Goal: Task Accomplishment & Management: Complete application form

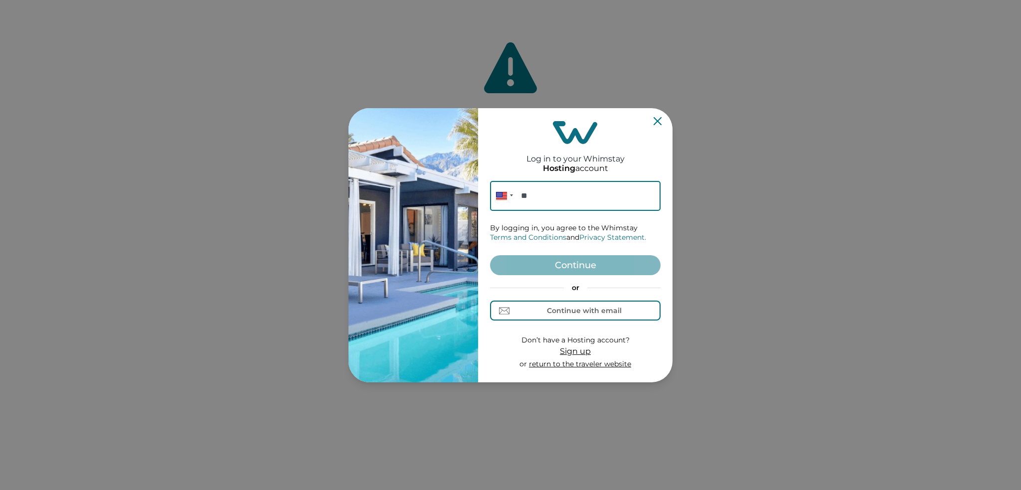
click at [571, 189] on input "**" at bounding box center [575, 196] width 171 height 30
type input "**"
click at [560, 318] on button "Continue with email" at bounding box center [575, 311] width 171 height 20
click at [531, 207] on input at bounding box center [575, 196] width 171 height 30
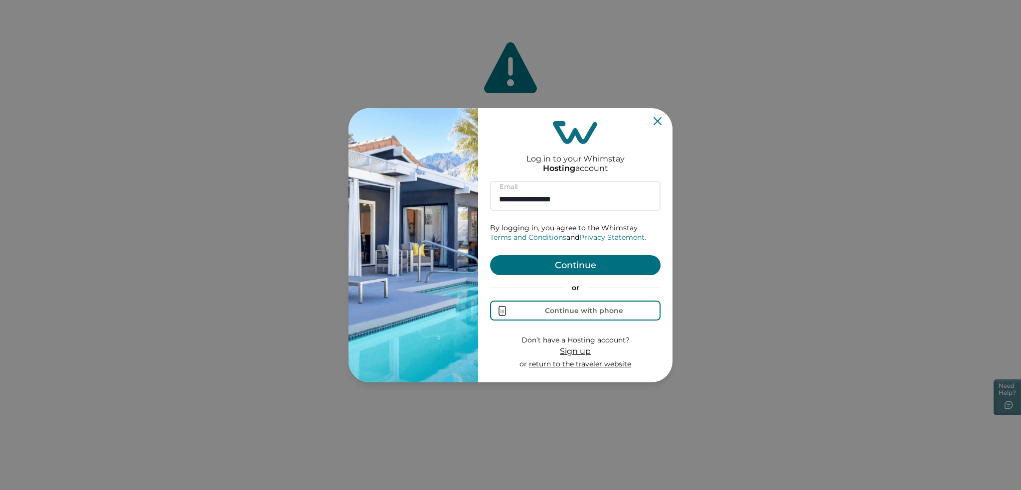
type input "**********"
click at [558, 254] on form "**********" at bounding box center [575, 275] width 171 height 188
click at [551, 265] on button "Continue" at bounding box center [575, 265] width 171 height 20
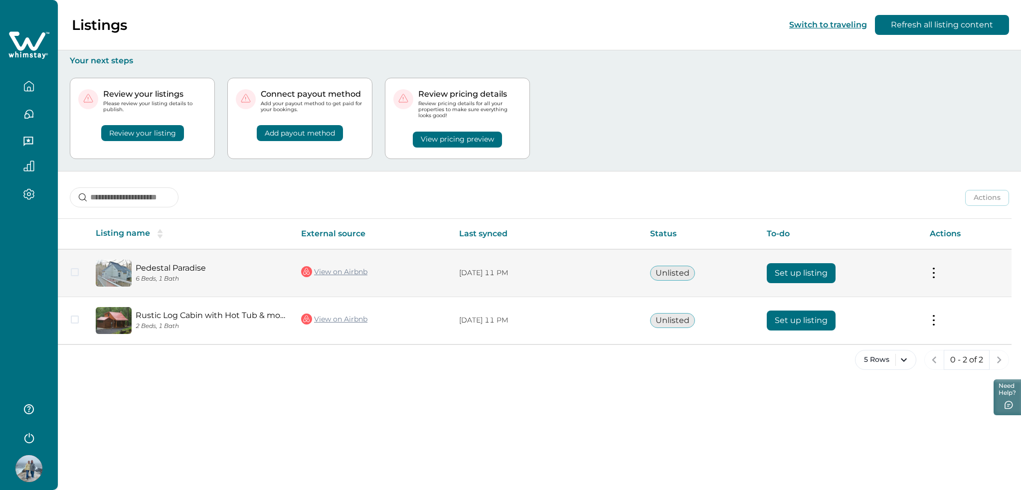
click at [790, 269] on button "Set up listing" at bounding box center [801, 273] width 69 height 20
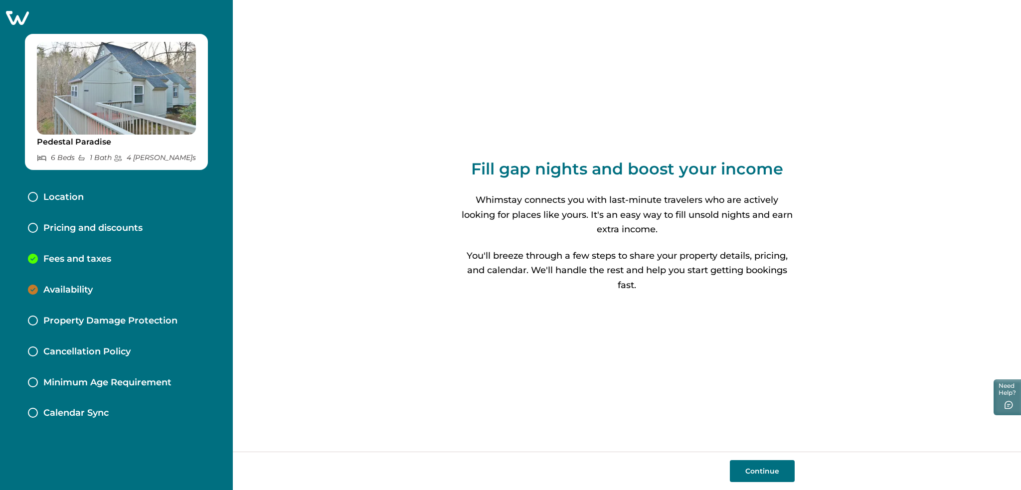
click at [61, 199] on p "Location" at bounding box center [63, 197] width 40 height 11
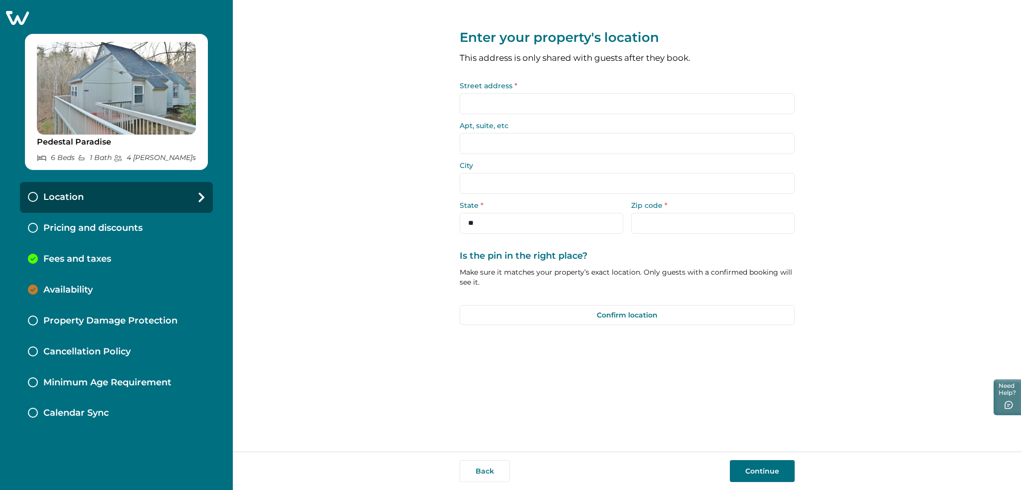
click at [516, 102] on input "Street address *" at bounding box center [627, 103] width 335 height 21
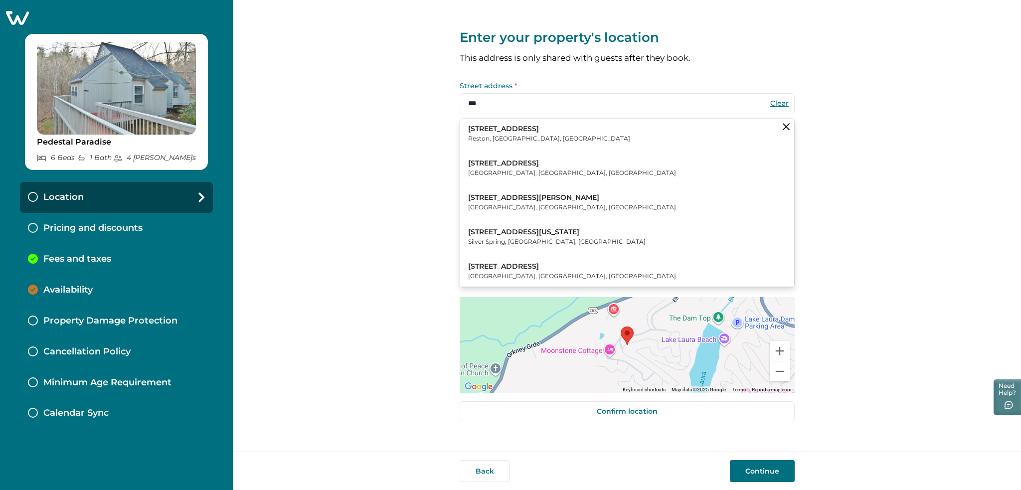
click at [500, 132] on p "[STREET_ADDRESS]" at bounding box center [549, 129] width 162 height 10
type input "**********"
type input "******"
select select "**"
type input "*****"
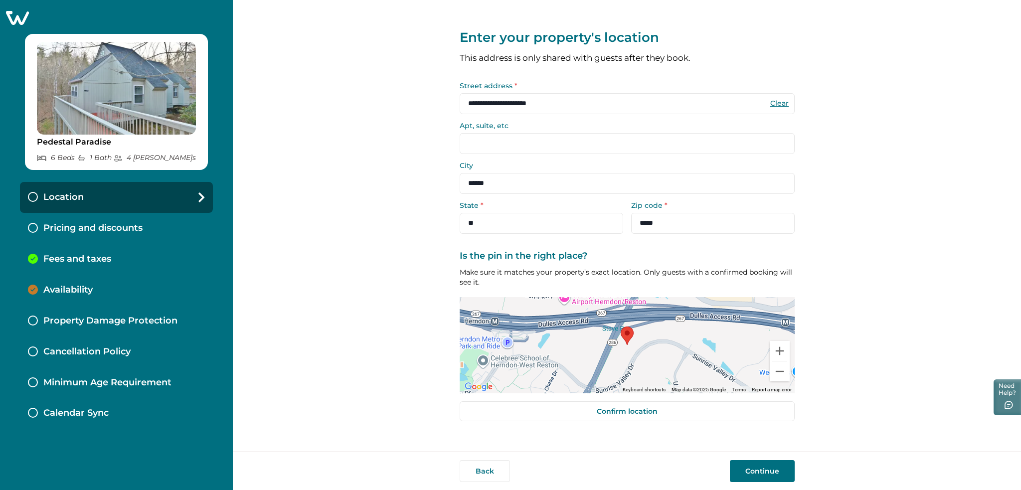
click at [749, 465] on button "Continue" at bounding box center [762, 471] width 65 height 22
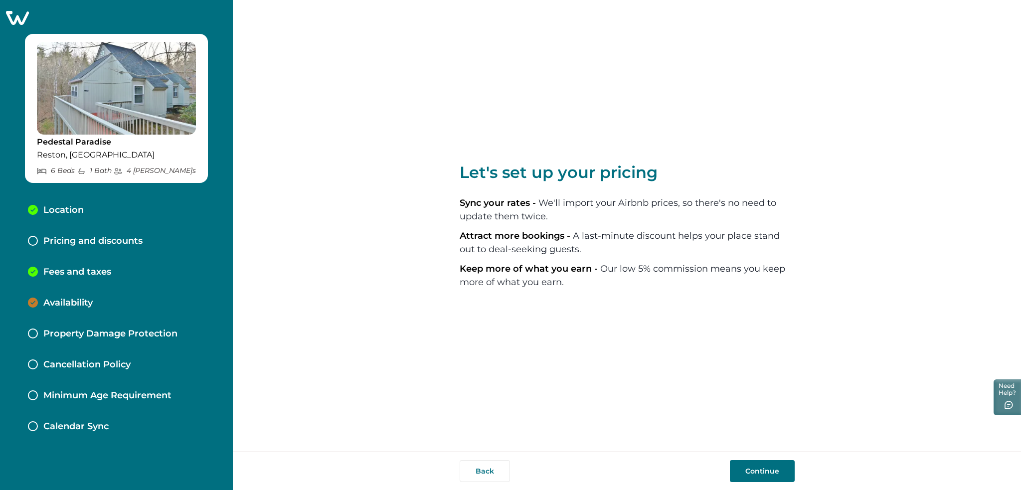
click at [80, 247] on p "Pricing and discounts" at bounding box center [92, 241] width 99 height 11
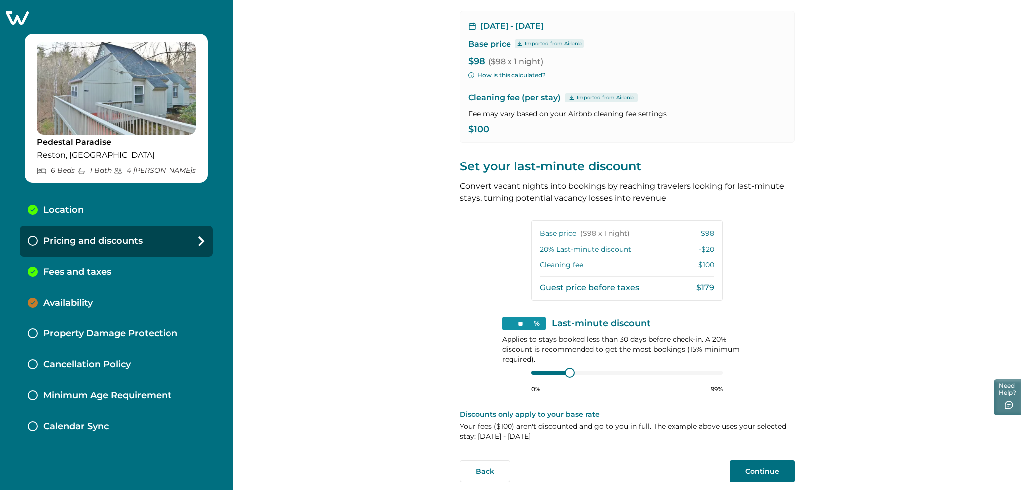
scroll to position [81, 0]
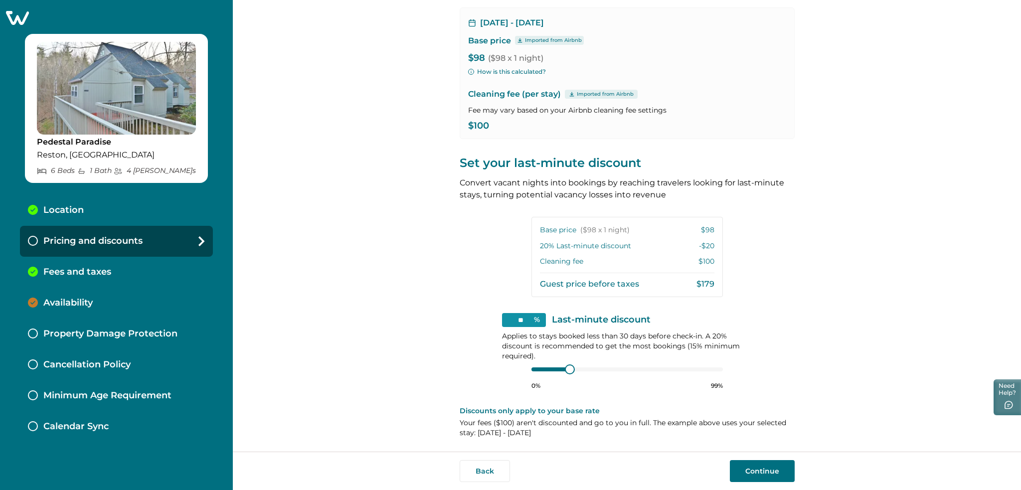
click at [762, 467] on button "Continue" at bounding box center [762, 471] width 65 height 22
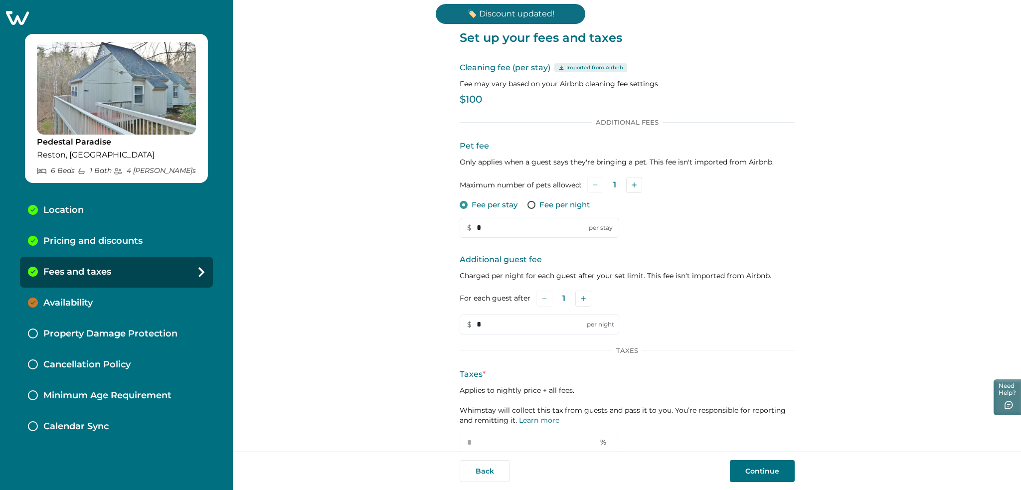
click at [757, 467] on button "Continue" at bounding box center [762, 471] width 65 height 22
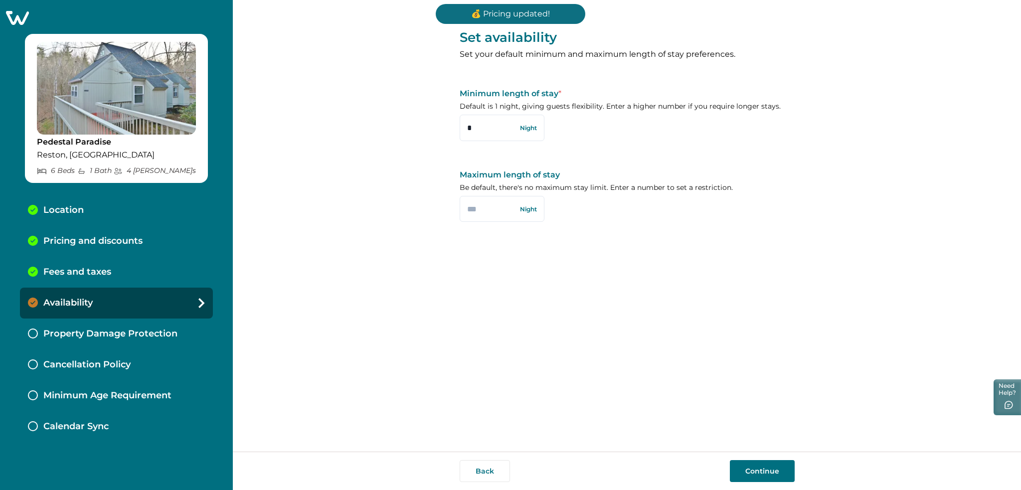
click at [748, 456] on div "Back Continue" at bounding box center [627, 471] width 788 height 38
click at [748, 463] on button "Continue" at bounding box center [762, 471] width 65 height 22
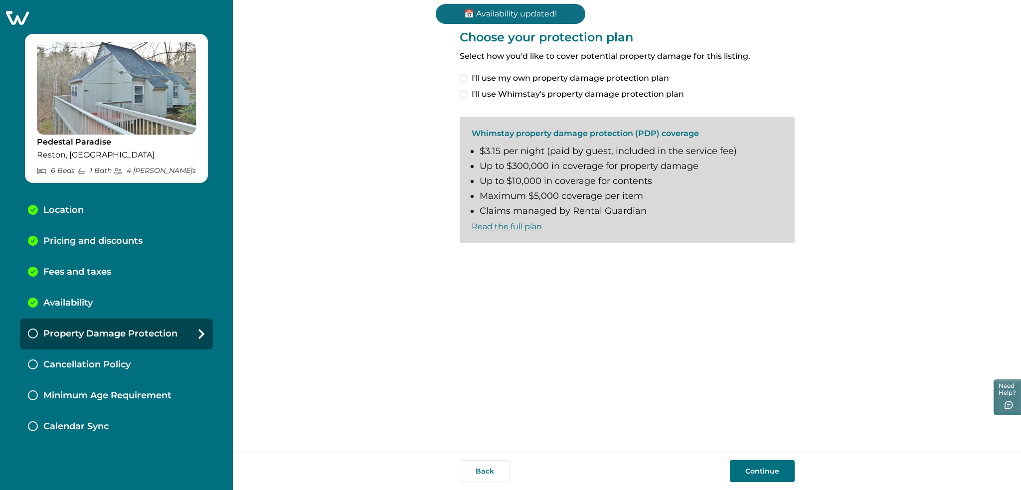
click at [533, 76] on span "I'll use my own property damage protection plan" at bounding box center [570, 78] width 197 height 12
click at [741, 462] on button "Continue" at bounding box center [762, 471] width 65 height 22
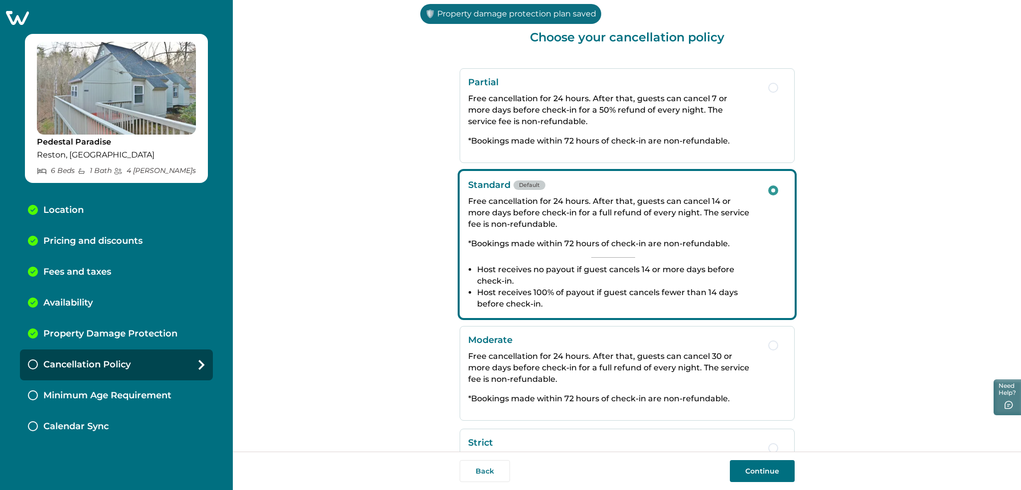
click at [763, 477] on button "Continue" at bounding box center [762, 471] width 65 height 22
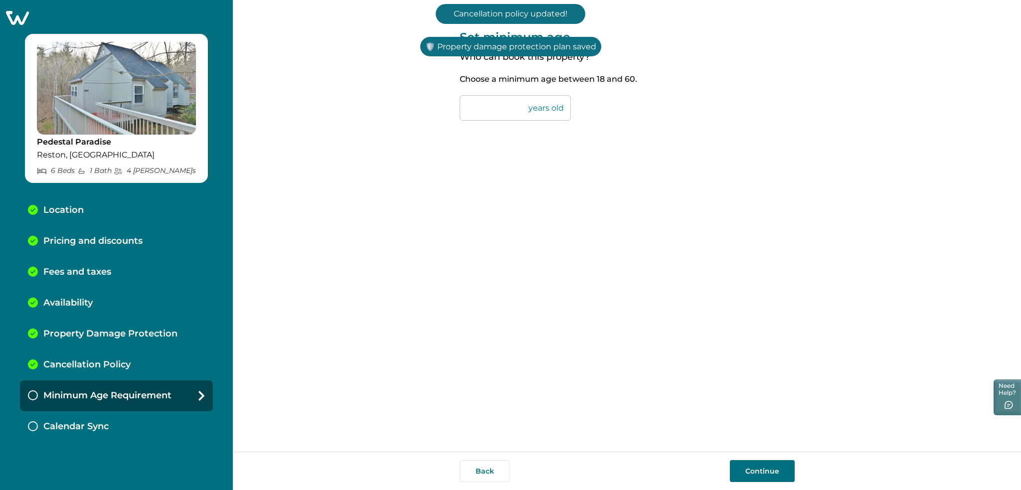
click at [763, 470] on button "Continue" at bounding box center [762, 471] width 65 height 22
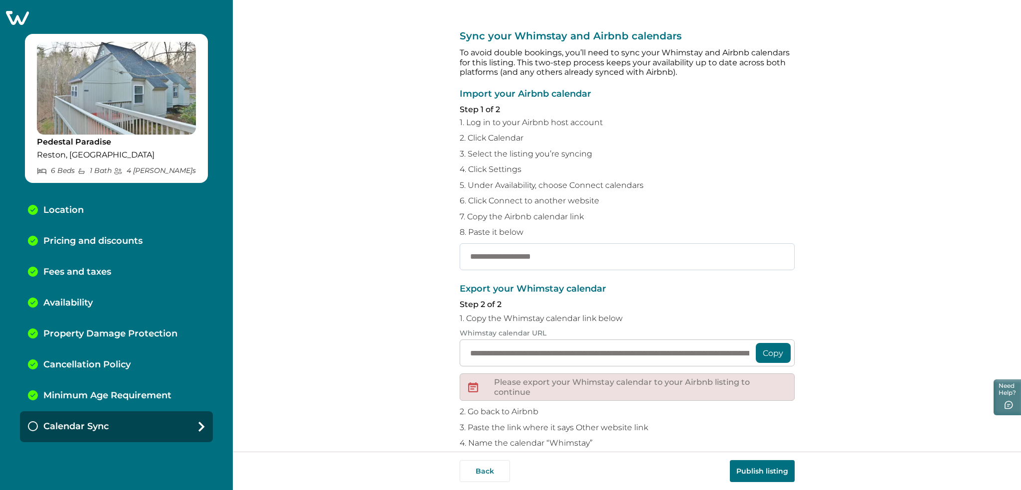
click at [531, 256] on input "text" at bounding box center [627, 256] width 335 height 27
paste input "**********"
type input "**********"
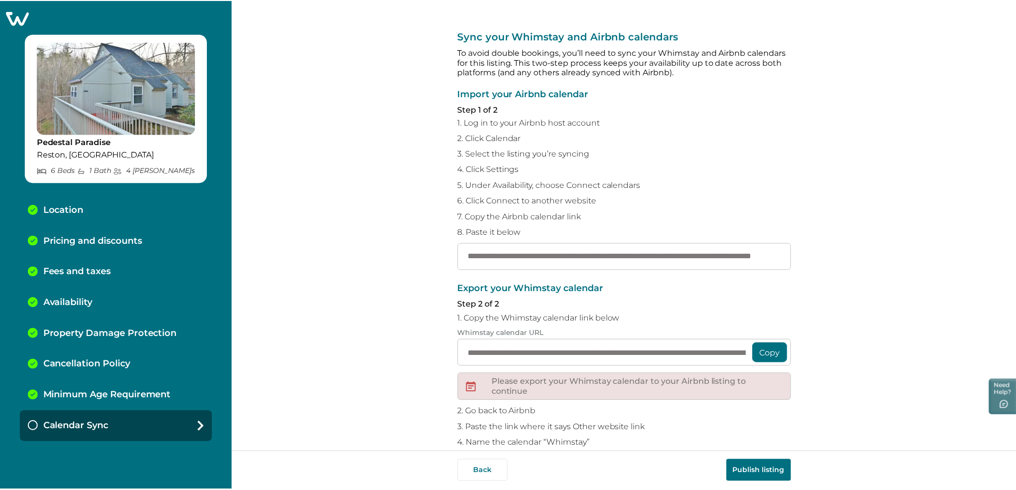
scroll to position [0, 0]
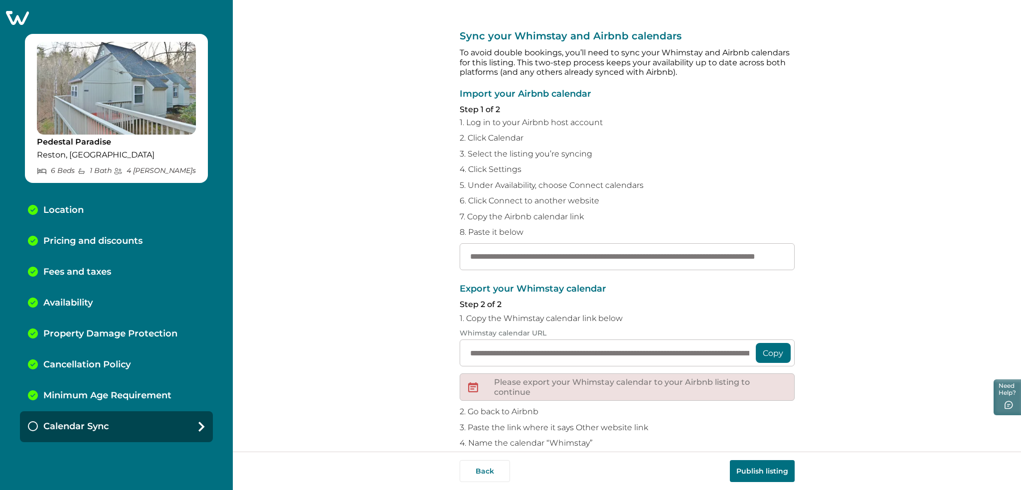
click at [774, 467] on button "Publish listing" at bounding box center [762, 471] width 65 height 22
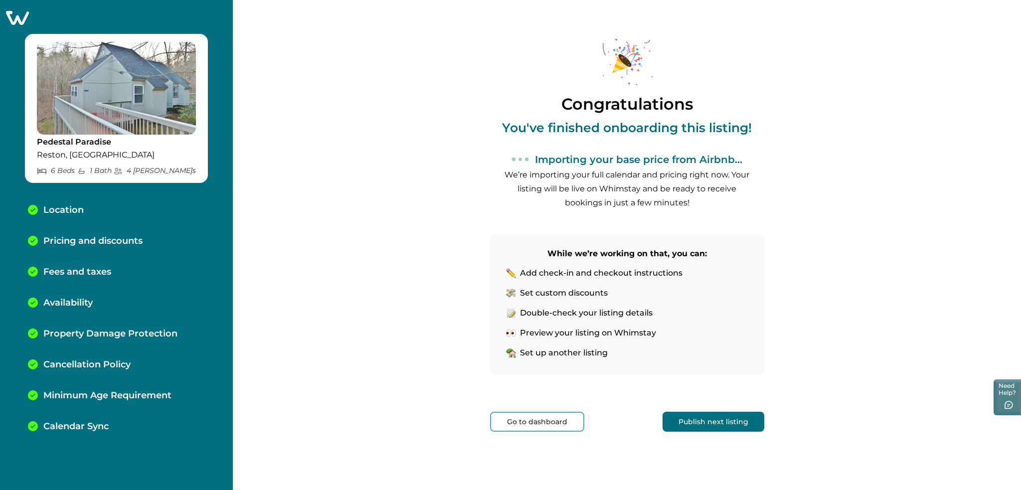
click at [503, 420] on button "Go to dashboard" at bounding box center [537, 422] width 94 height 20
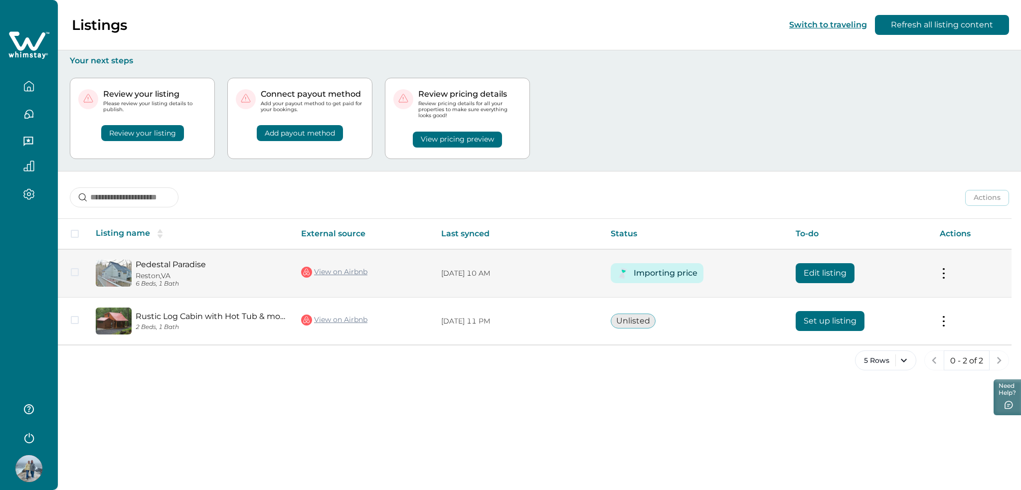
click at [943, 278] on button at bounding box center [944, 273] width 8 height 10
click at [922, 323] on button "View listing on Whimstay" at bounding box center [886, 319] width 114 height 18
click at [816, 273] on button "Edit listing" at bounding box center [825, 273] width 59 height 20
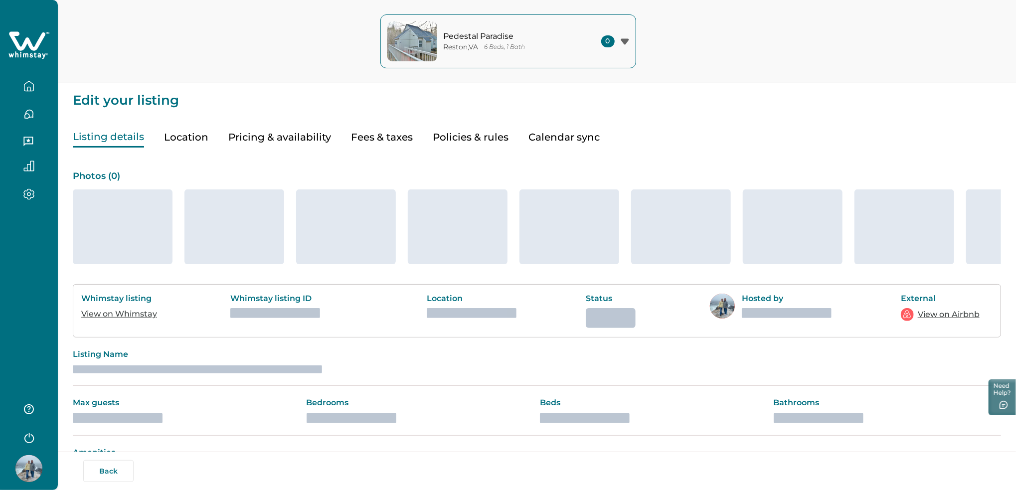
click at [368, 137] on button "Fees & taxes" at bounding box center [382, 137] width 62 height 20
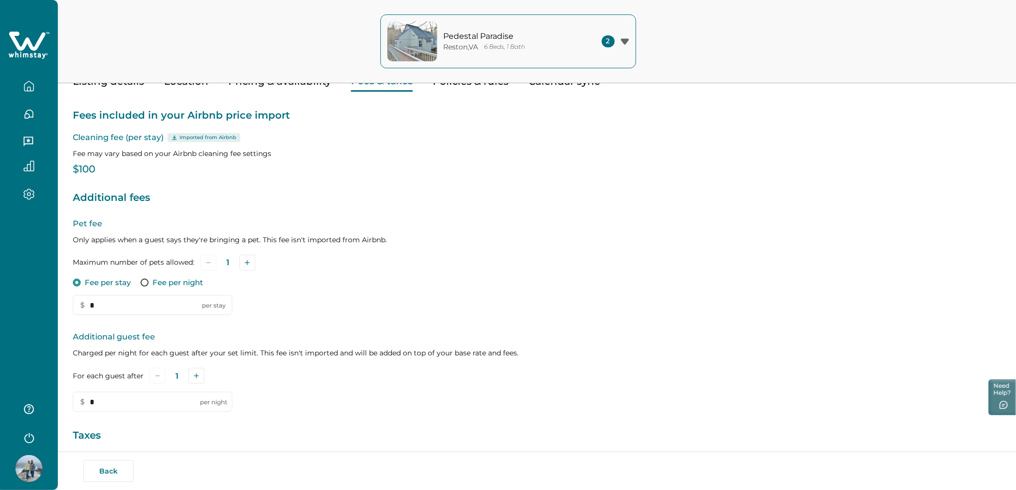
scroll to position [133, 0]
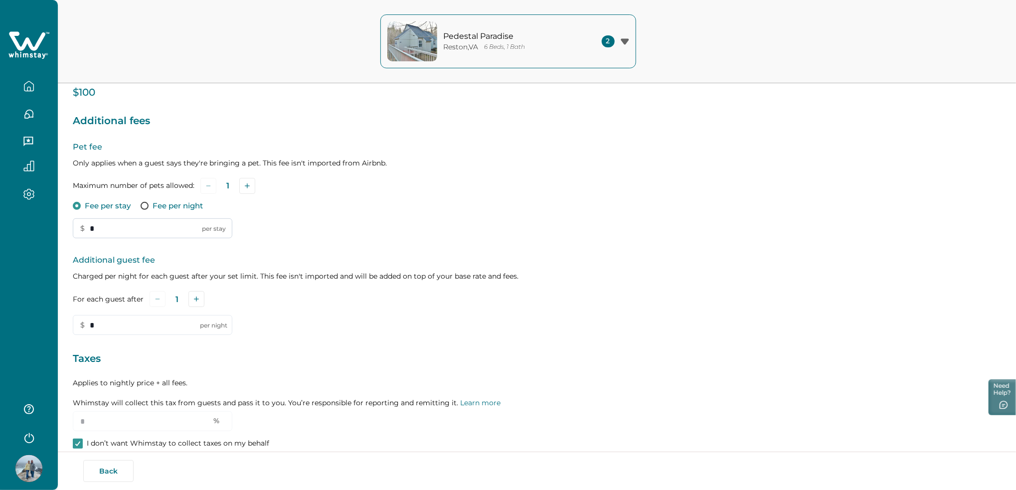
click at [140, 233] on input "*" at bounding box center [153, 228] width 160 height 20
type input "*"
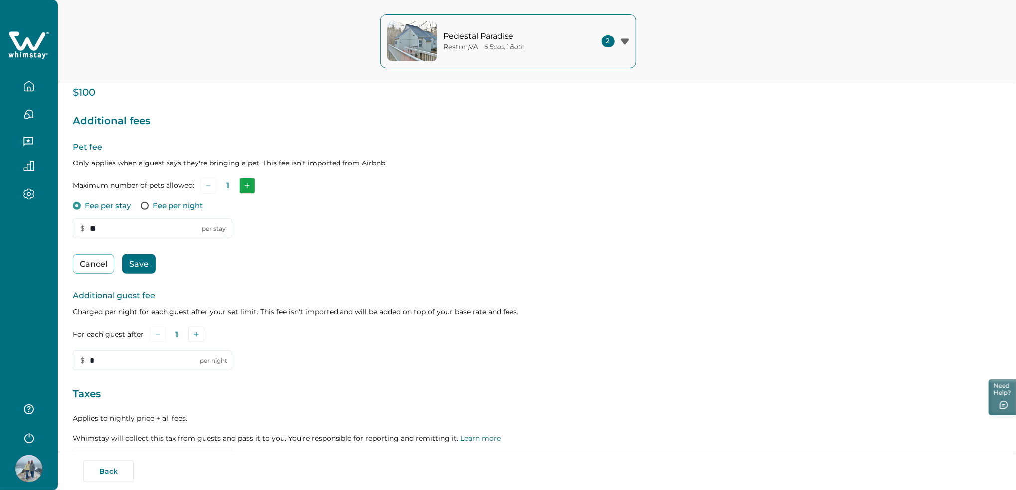
click at [252, 182] on button "Add" at bounding box center [247, 186] width 16 height 16
click at [252, 182] on button "Add" at bounding box center [249, 186] width 16 height 16
click at [252, 182] on button "Add" at bounding box center [250, 186] width 16 height 16
click at [106, 259] on button "Cancel" at bounding box center [93, 263] width 41 height 19
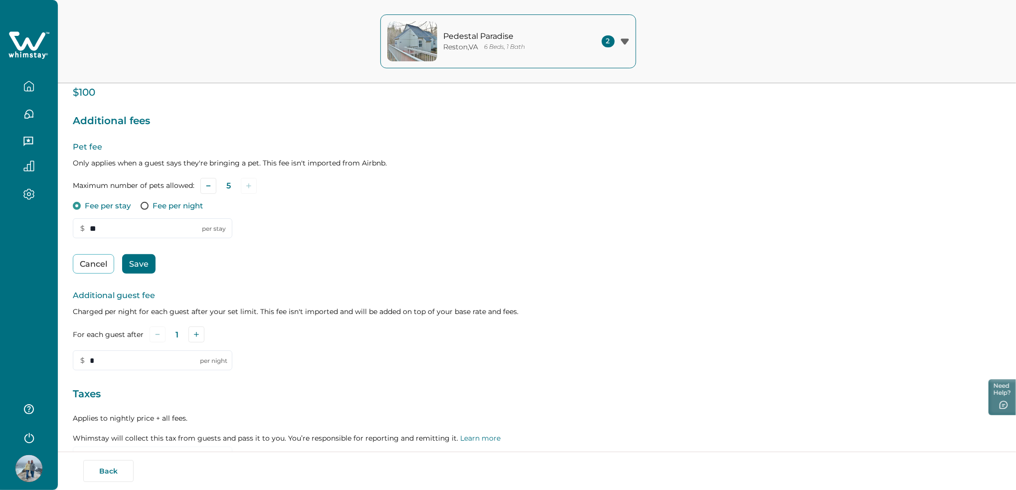
type input "*"
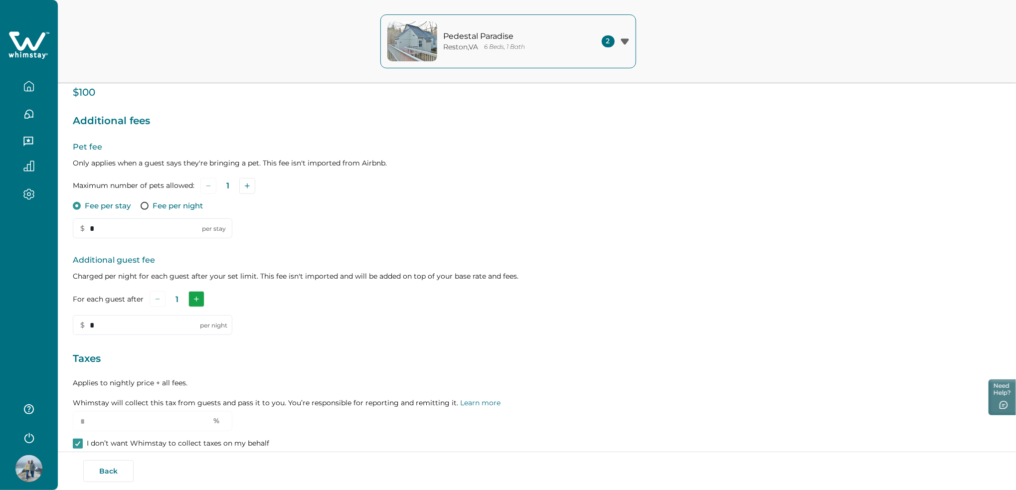
click at [189, 297] on button "Add" at bounding box center [196, 299] width 16 height 16
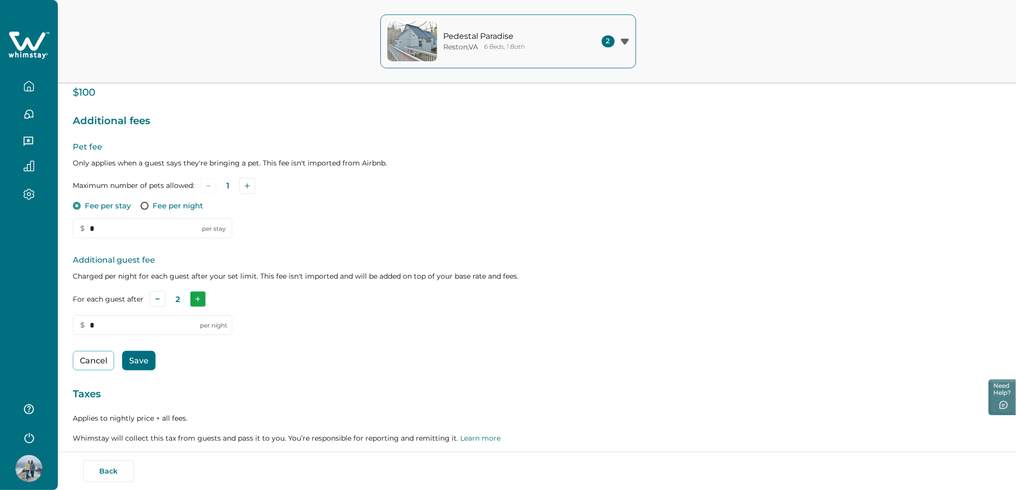
click at [190, 297] on button "Add" at bounding box center [198, 299] width 16 height 16
click at [189, 297] on div "4" at bounding box center [178, 299] width 57 height 16
click at [126, 328] on input "*" at bounding box center [153, 325] width 160 height 20
type input "*"
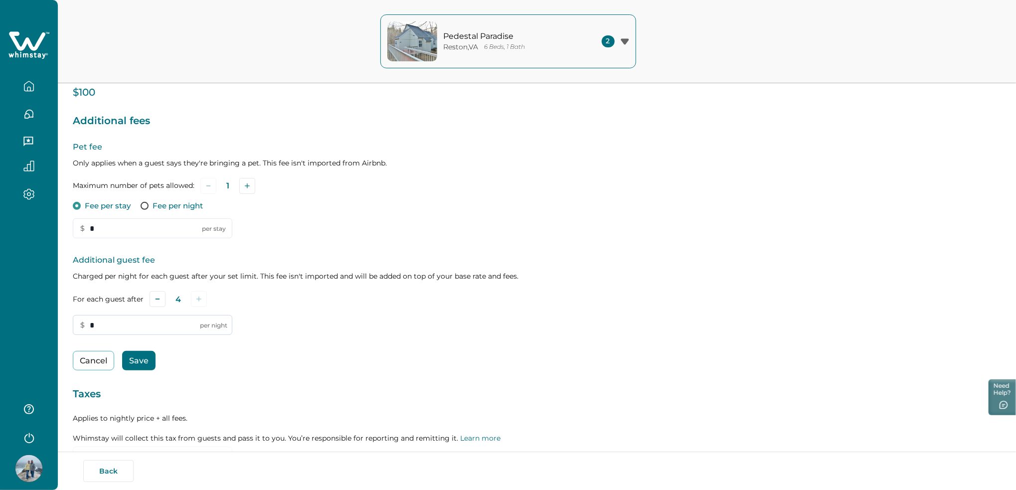
click at [113, 325] on input "*" at bounding box center [153, 325] width 160 height 20
type input "*"
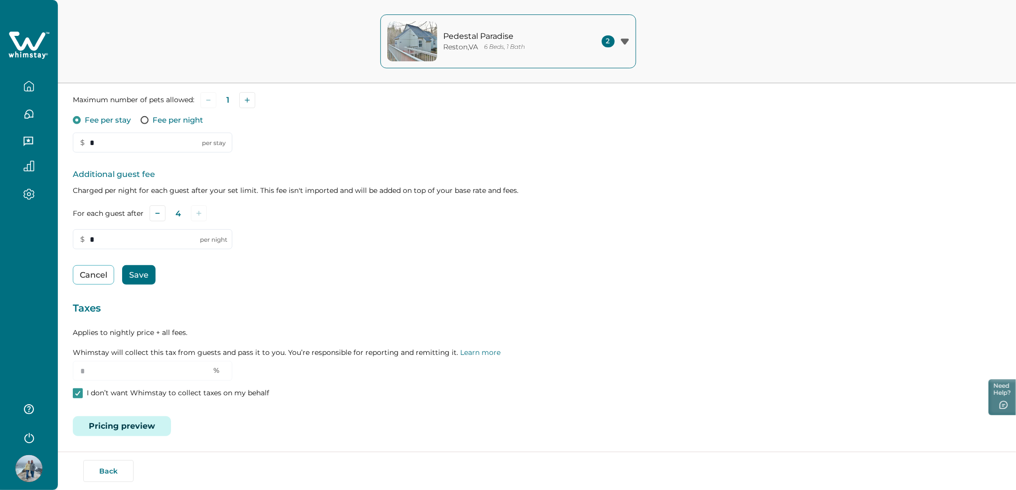
scroll to position [219, 0]
type input "**"
click at [162, 213] on button "Subtract" at bounding box center [158, 212] width 16 height 16
click at [196, 210] on icon "Add" at bounding box center [197, 212] width 5 height 5
click at [150, 216] on button "Subtract" at bounding box center [158, 212] width 16 height 16
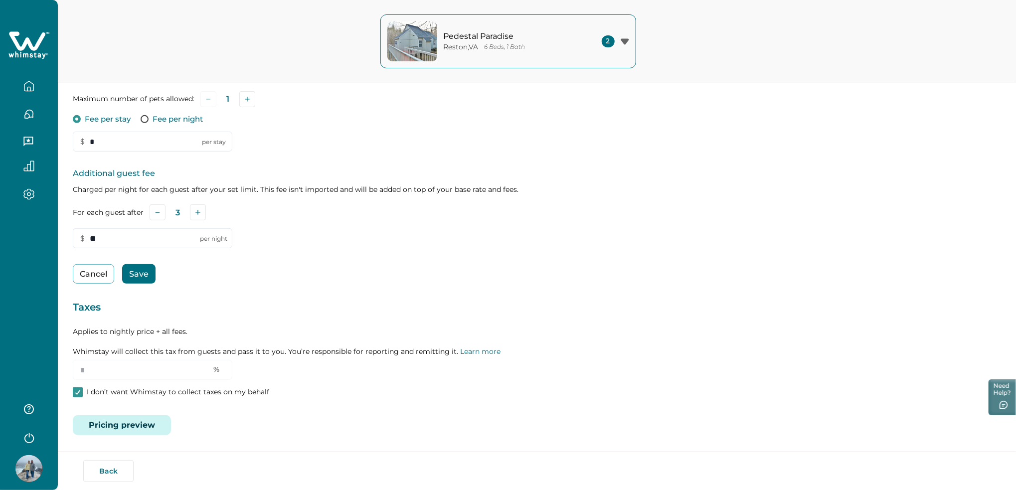
click at [152, 275] on button "Save" at bounding box center [138, 273] width 33 height 19
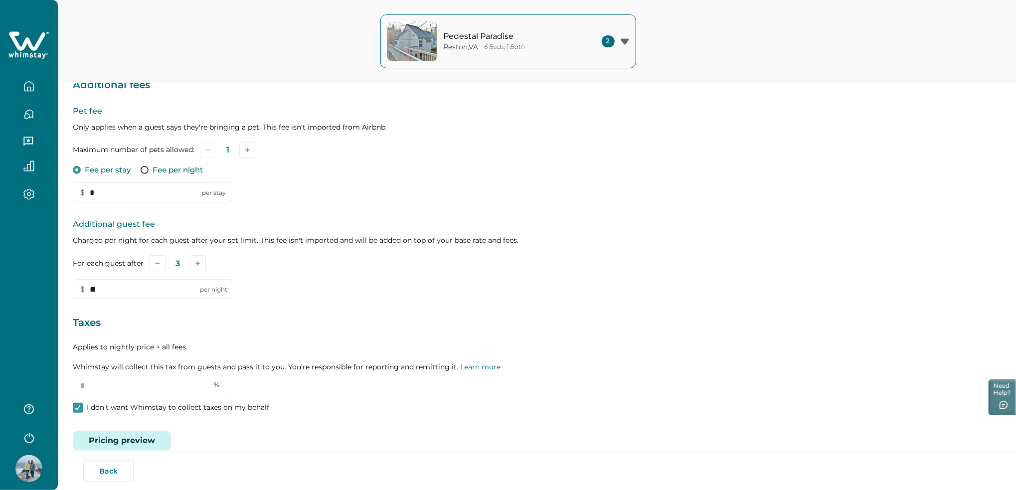
scroll to position [184, 0]
